Goal: Task Accomplishment & Management: Use online tool/utility

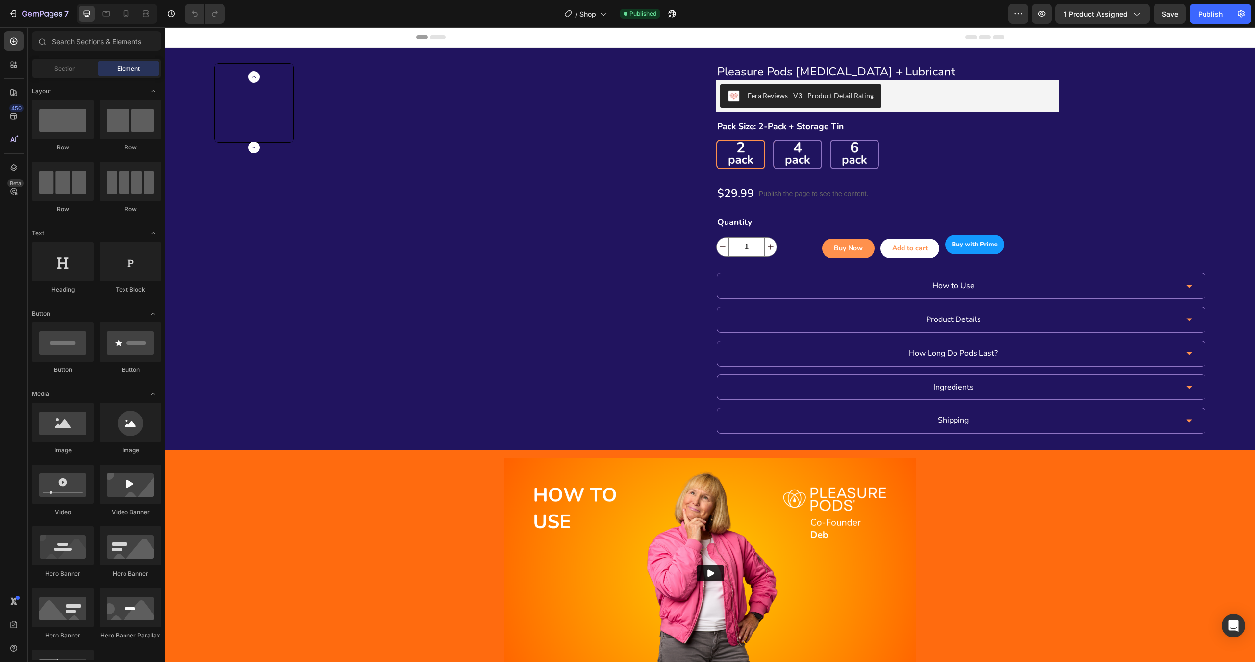
radio input "false"
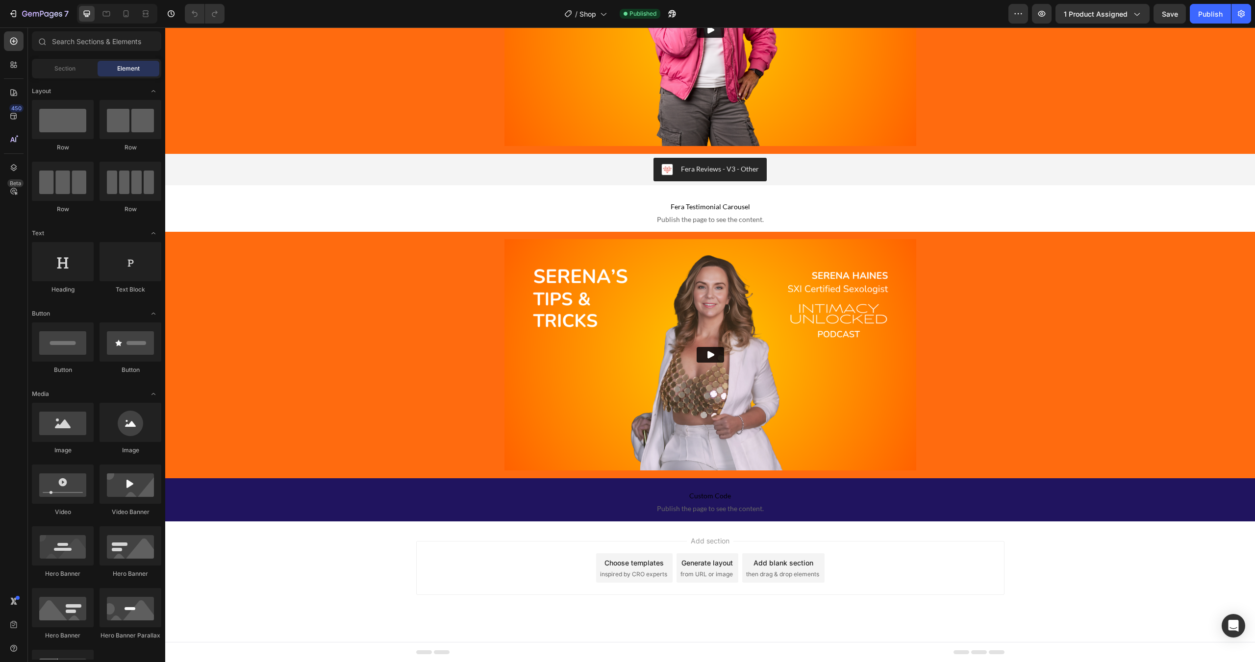
scroll to position [563, 0]
click at [670, 9] on icon "button" at bounding box center [672, 14] width 10 height 10
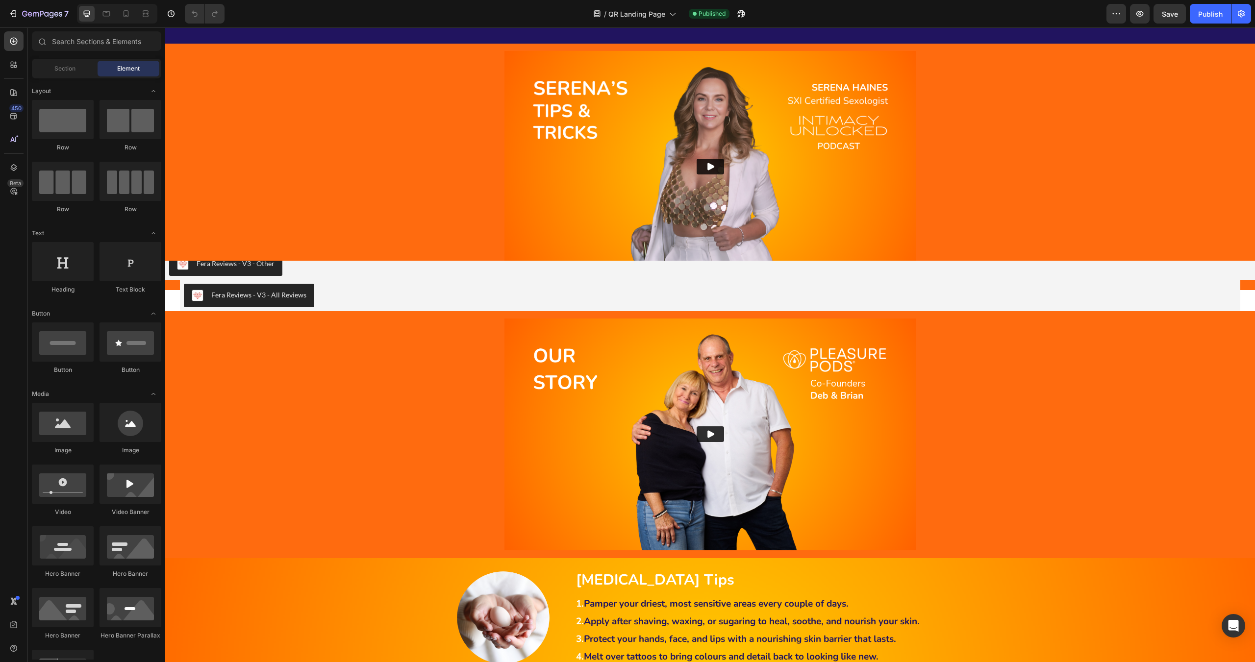
scroll to position [1226, 0]
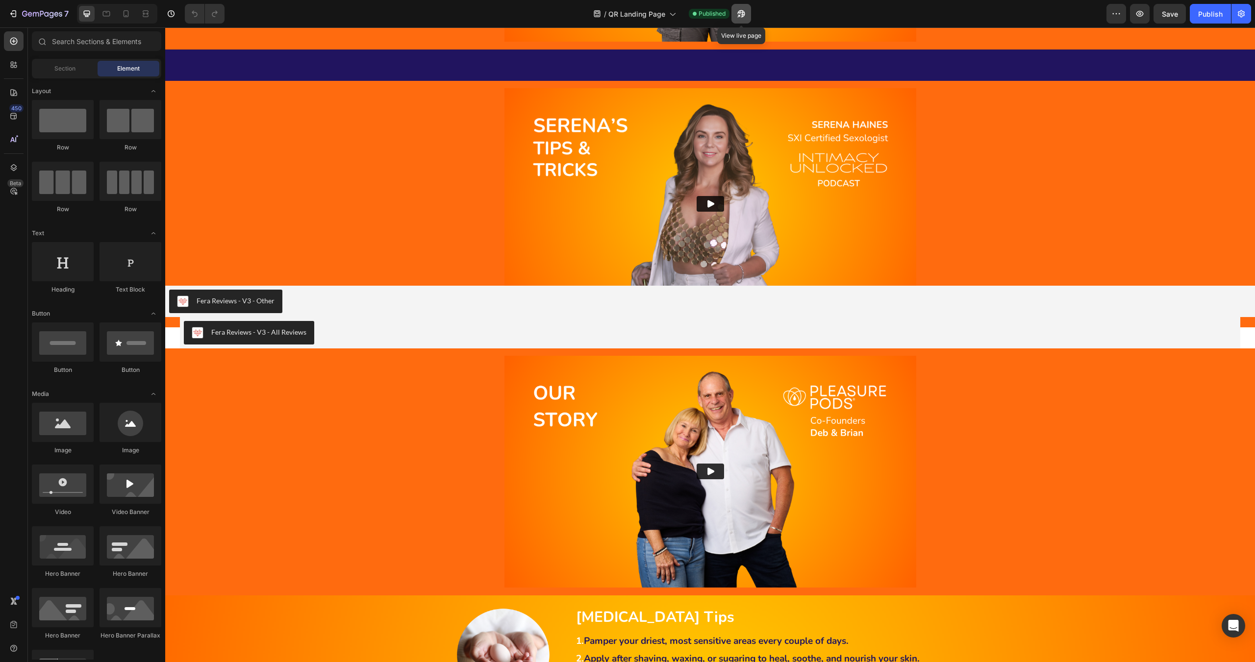
click at [738, 17] on icon "button" at bounding box center [738, 16] width 2 height 2
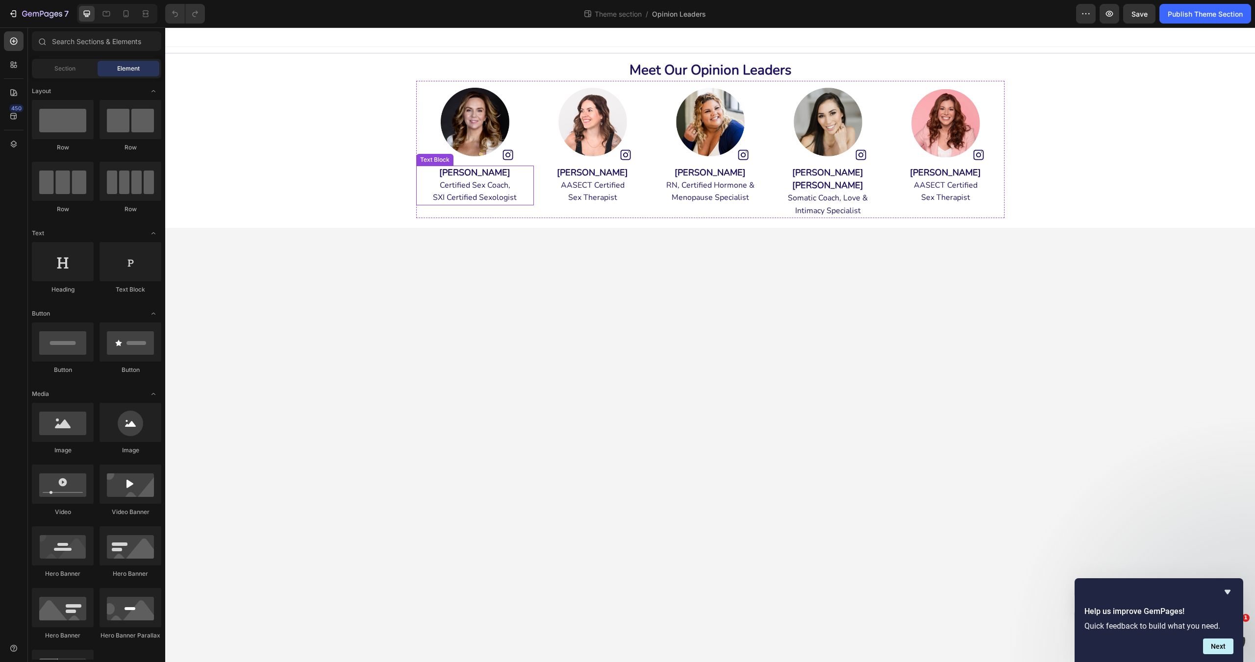
click at [523, 200] on p "SXI Certified Sexologist" at bounding box center [475, 198] width 116 height 12
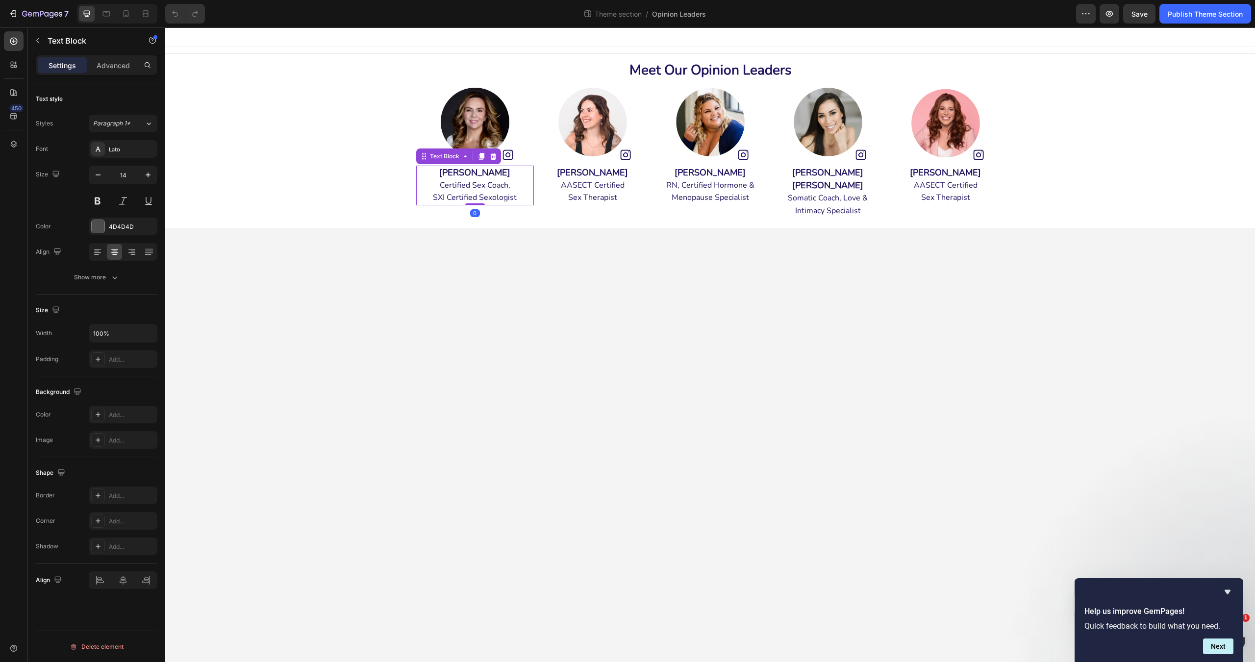
click at [529, 202] on p "SXI Certified Sexologist" at bounding box center [475, 198] width 116 height 12
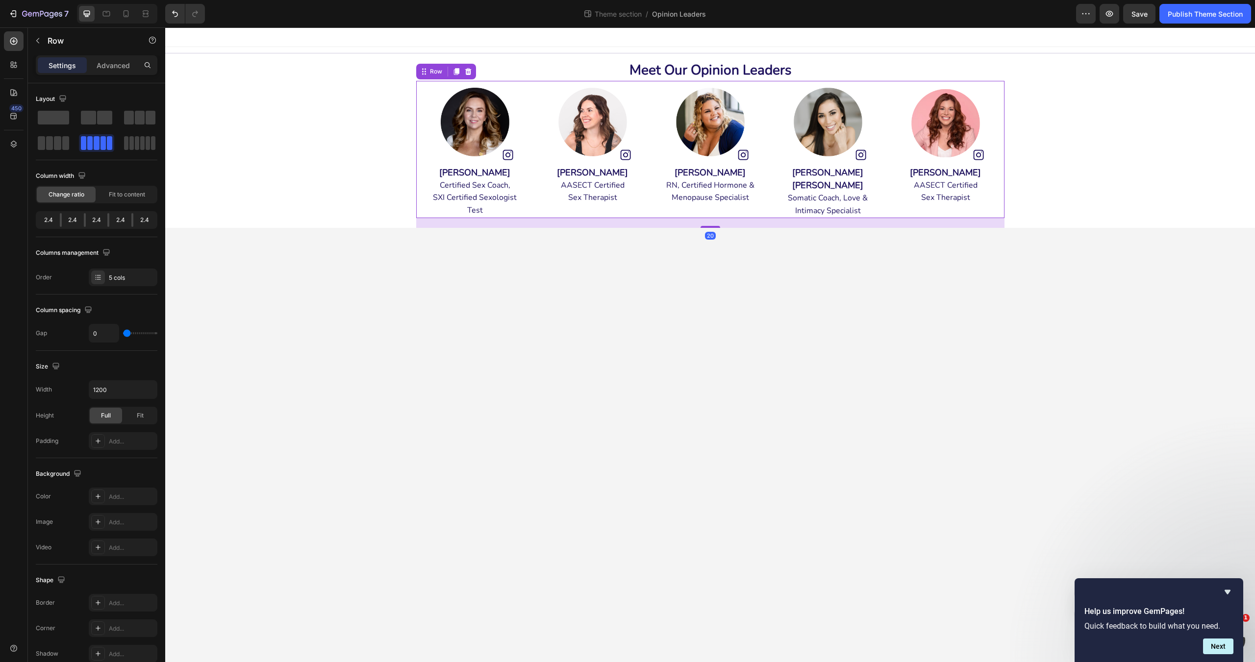
click at [559, 210] on div "Image Taylor McConnachie AASECT Certified Sex Therapist Text Block" at bounding box center [593, 149] width 118 height 137
click at [1202, 18] on div "Publish Theme Section" at bounding box center [1205, 14] width 75 height 10
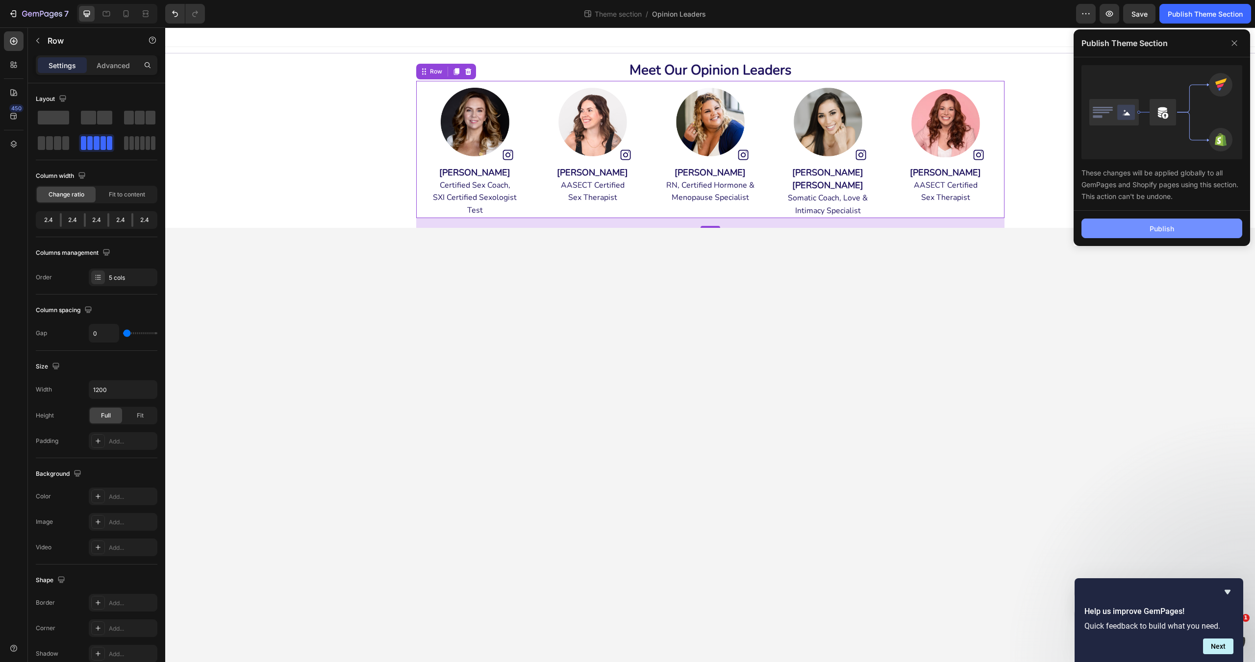
click at [1167, 222] on button "Publish" at bounding box center [1161, 229] width 161 height 20
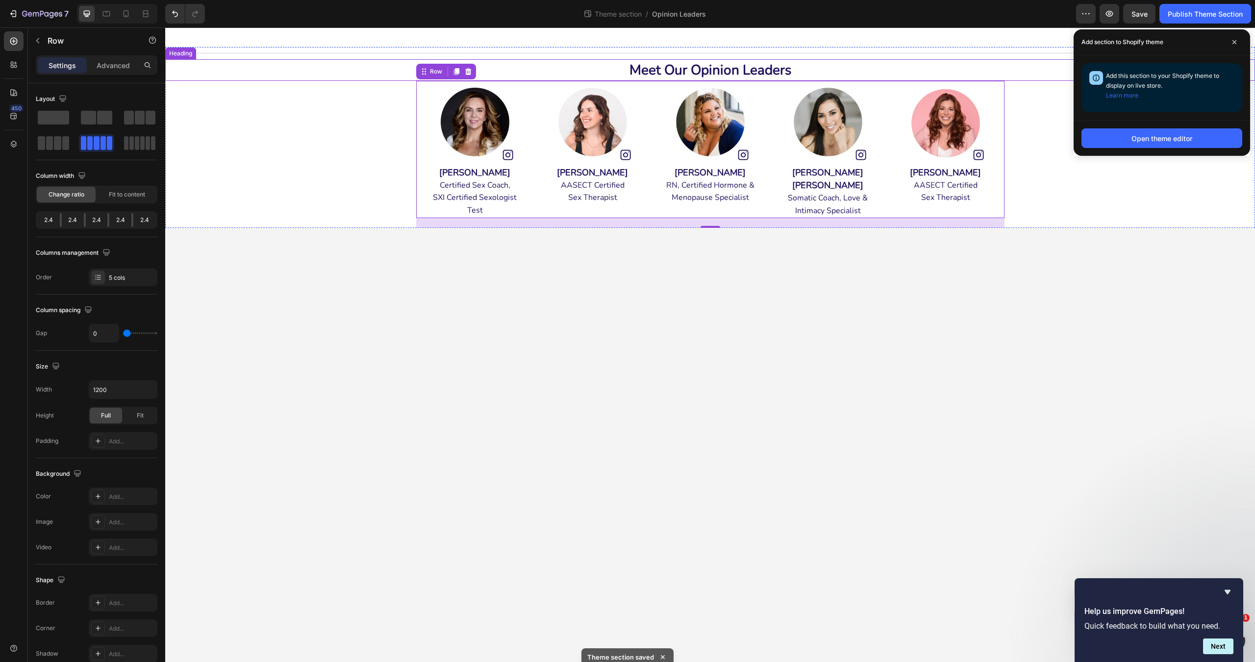
click at [336, 78] on h1 "Meet Our Opinion Leaders" at bounding box center [710, 70] width 1090 height 22
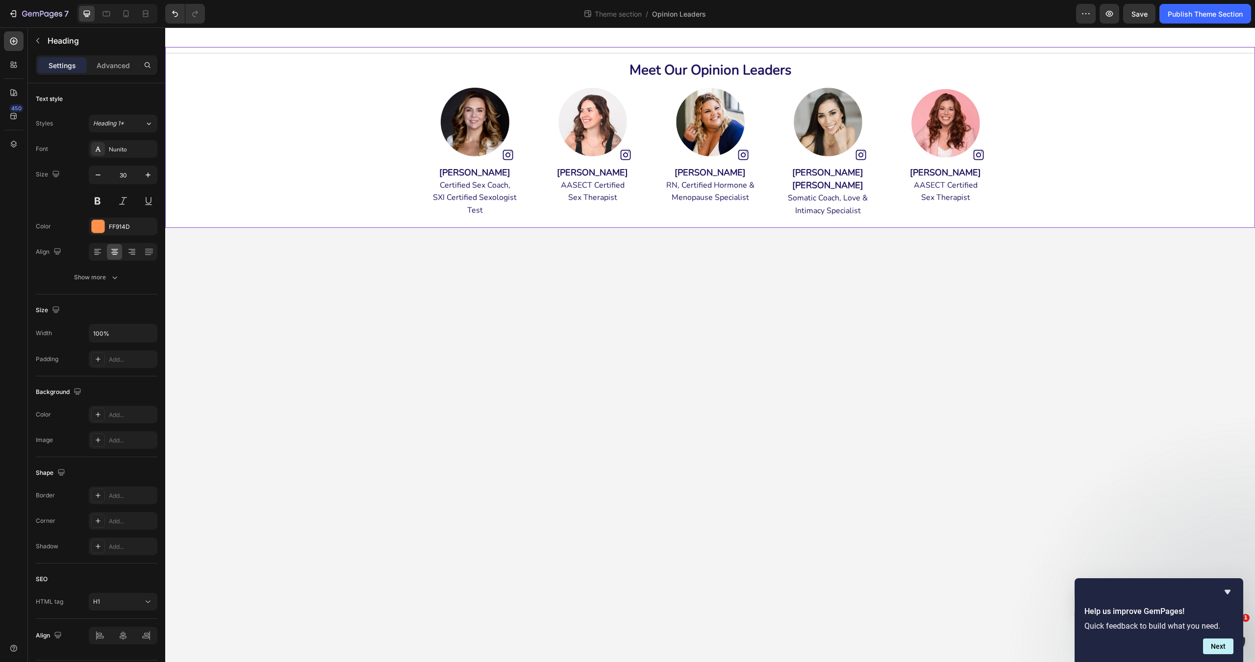
click at [281, 125] on div "Title Line Meet Our Opinion Leaders Heading Image Serena Haines Certified Sex C…" at bounding box center [710, 137] width 1090 height 181
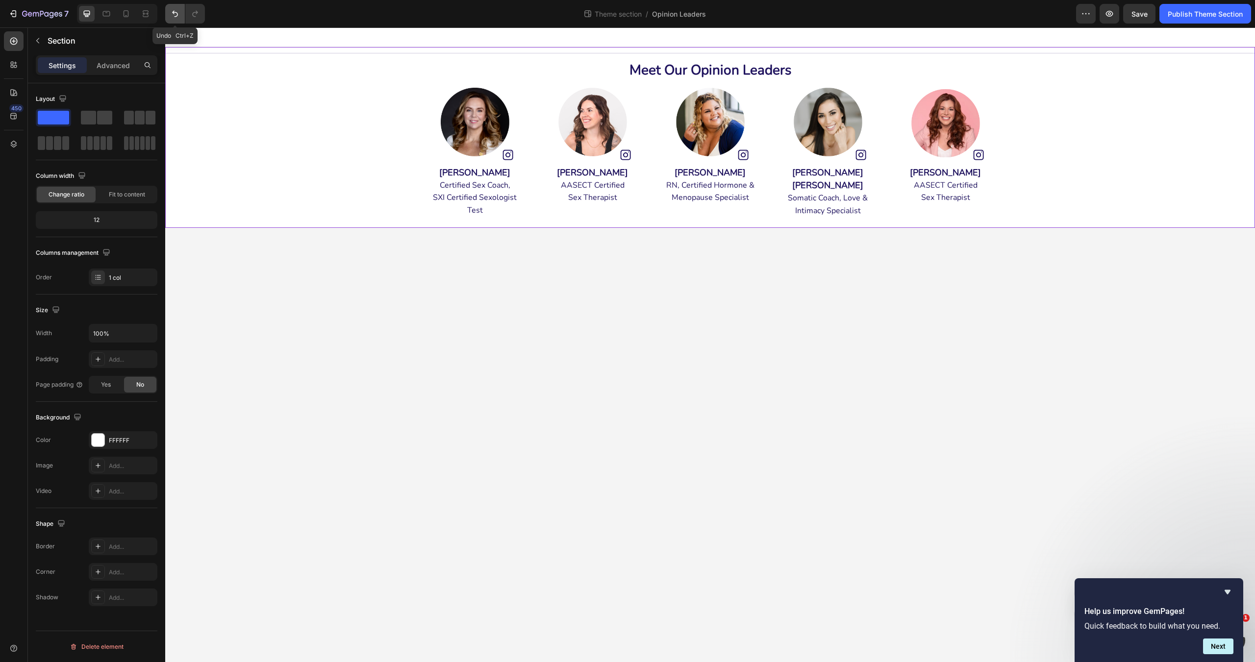
click at [176, 13] on icon "Undo/Redo" at bounding box center [175, 14] width 10 height 10
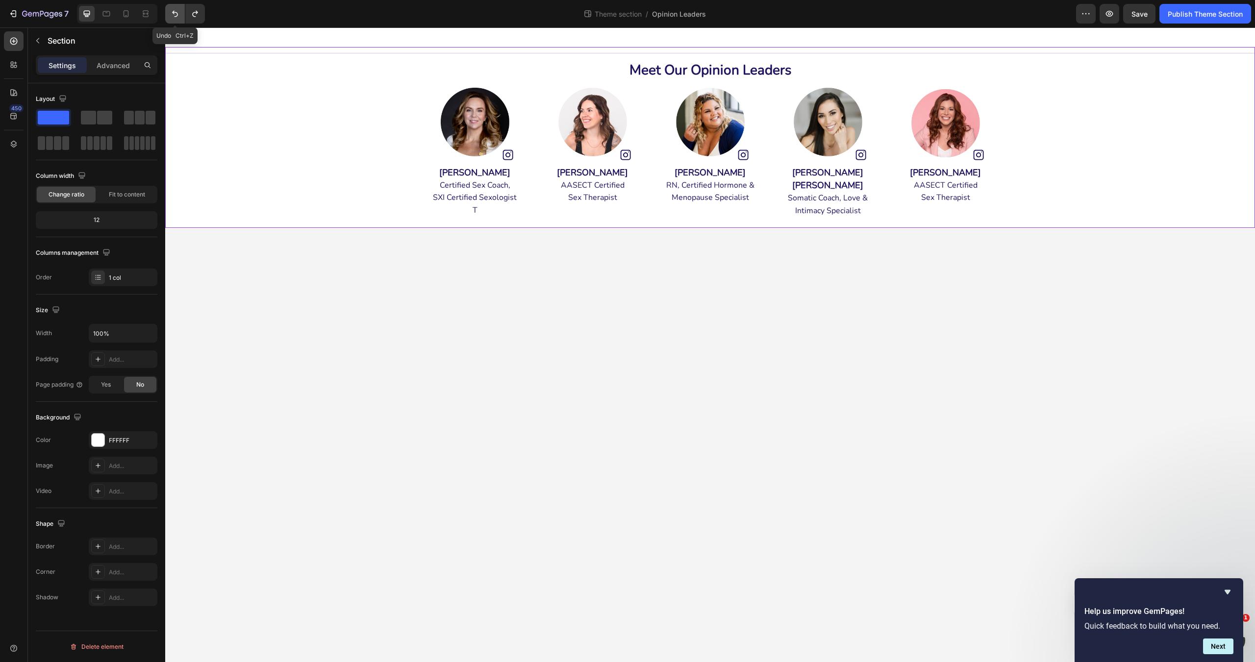
click at [176, 13] on icon "Undo/Redo" at bounding box center [175, 14] width 10 height 10
click at [1189, 17] on div "Publish Theme Section" at bounding box center [1205, 14] width 75 height 10
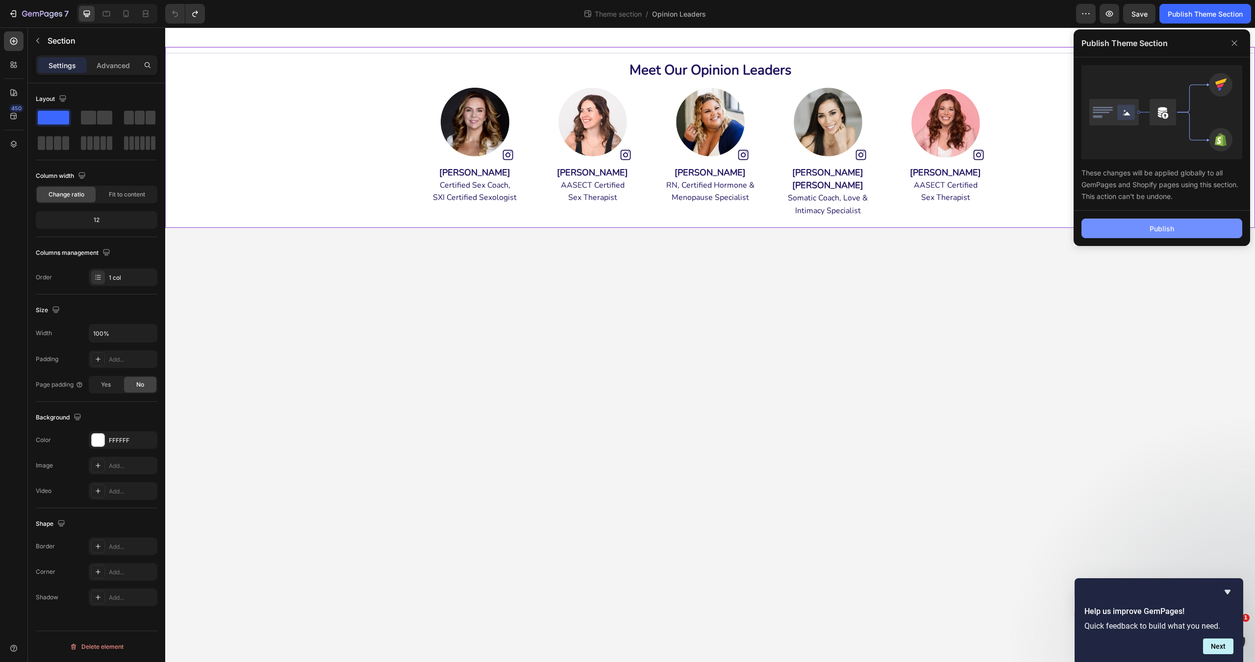
click at [1156, 236] on button "Publish" at bounding box center [1161, 229] width 161 height 20
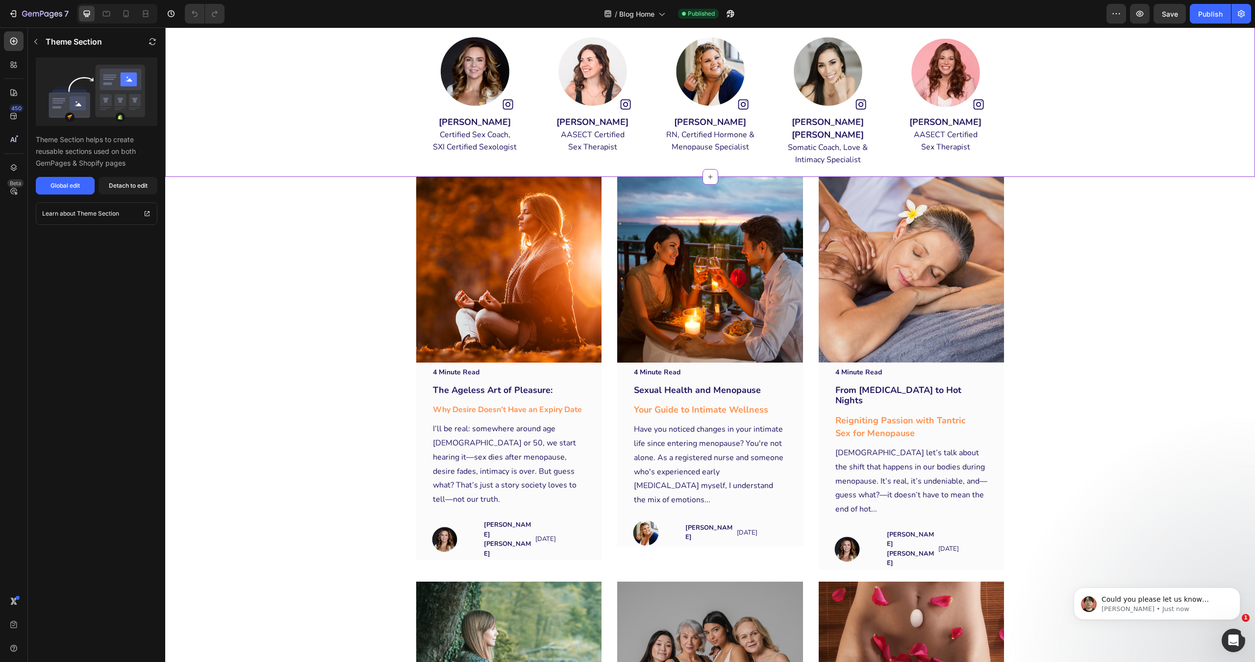
click at [344, 177] on div "Title Line Meet Our Opinion Leaders Heading Image [PERSON_NAME] Certified Sex C…" at bounding box center [710, 87] width 1090 height 181
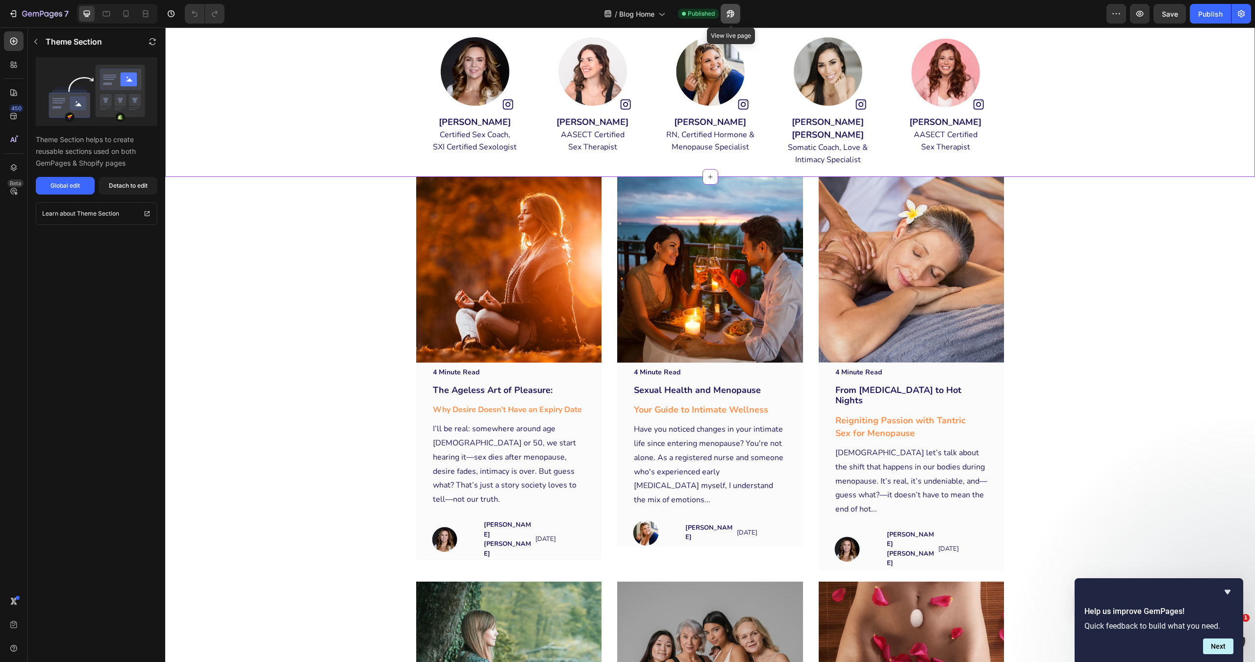
click at [725, 8] on button "button" at bounding box center [731, 14] width 20 height 20
click at [733, 11] on icon "button" at bounding box center [730, 13] width 7 height 7
